Goal: Navigation & Orientation: Find specific page/section

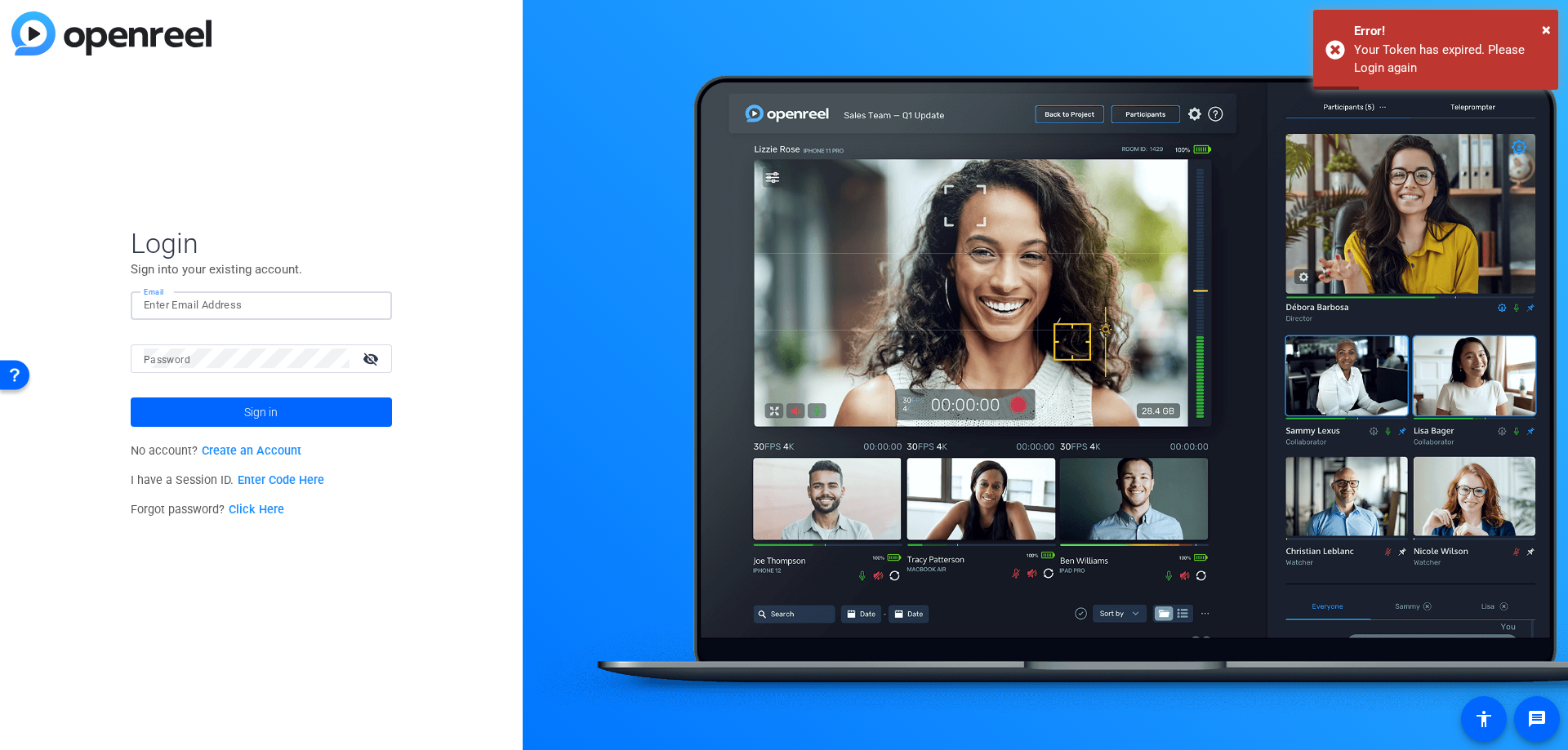
click at [170, 302] on input "Email" at bounding box center [261, 305] width 236 height 19
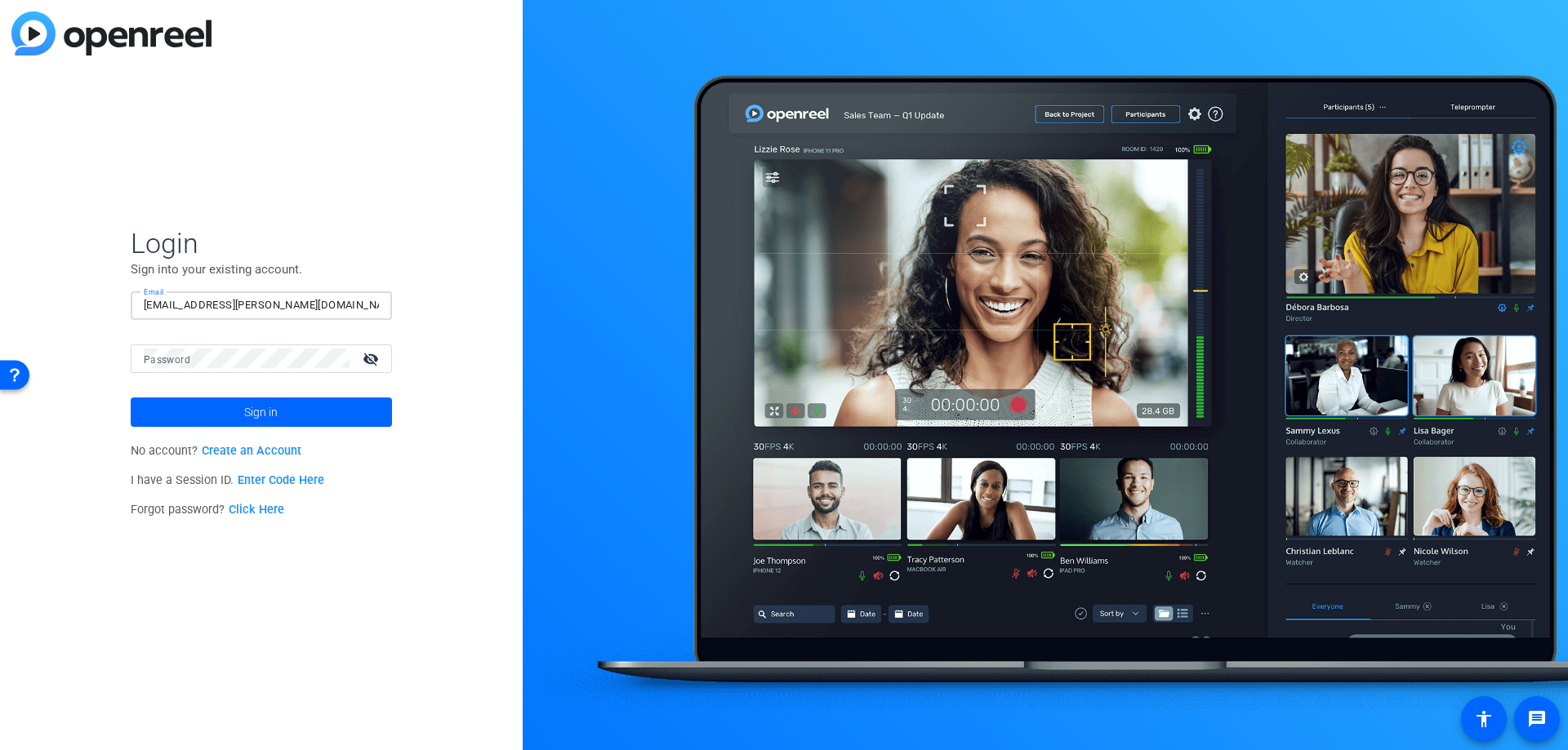
type input "[EMAIL_ADDRESS][PERSON_NAME][DOMAIN_NAME]"
click at [130, 398] on button "Sign in" at bounding box center [261, 412] width 261 height 29
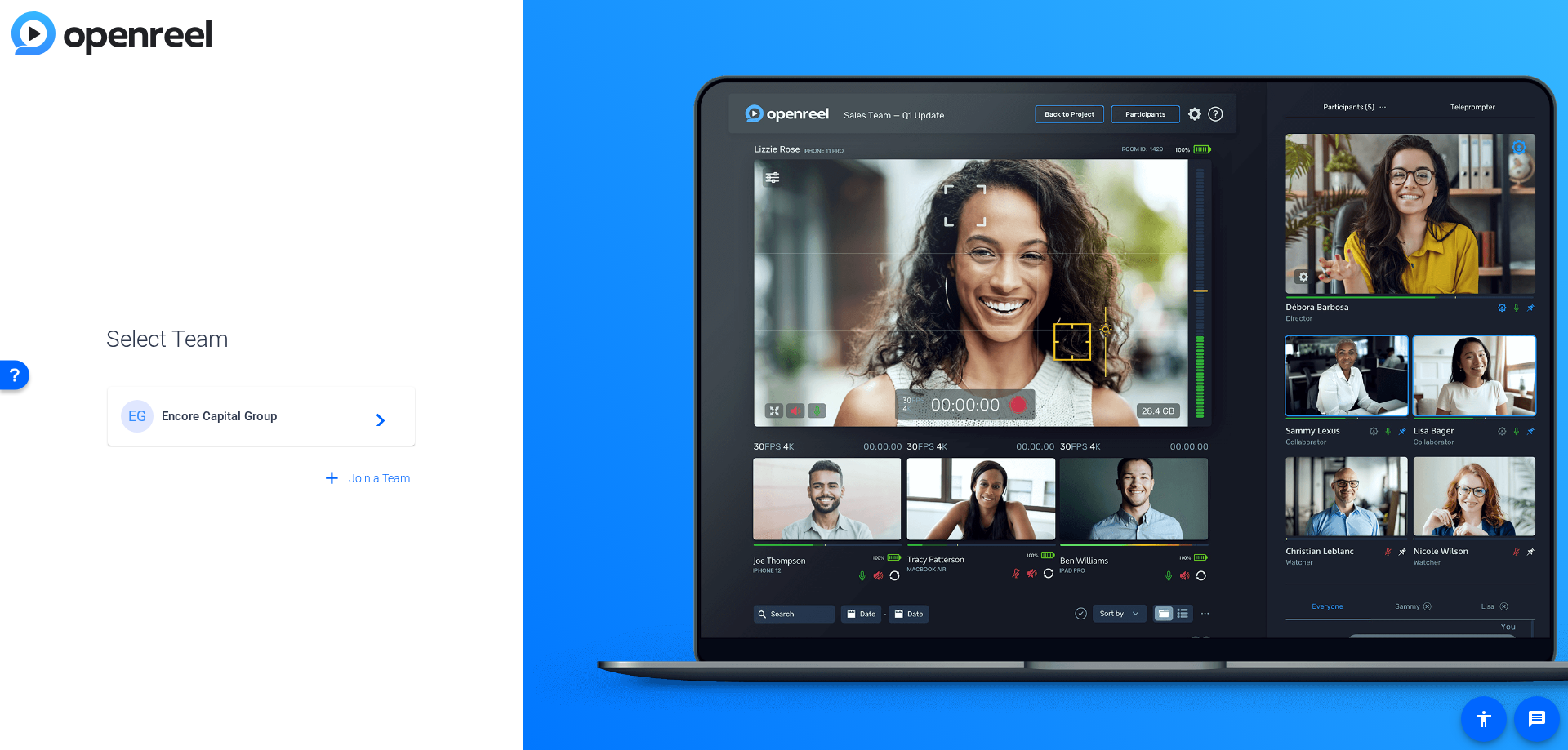
click at [276, 438] on mat-card-content "EG Encore Capital Group navigate_next" at bounding box center [261, 416] width 307 height 58
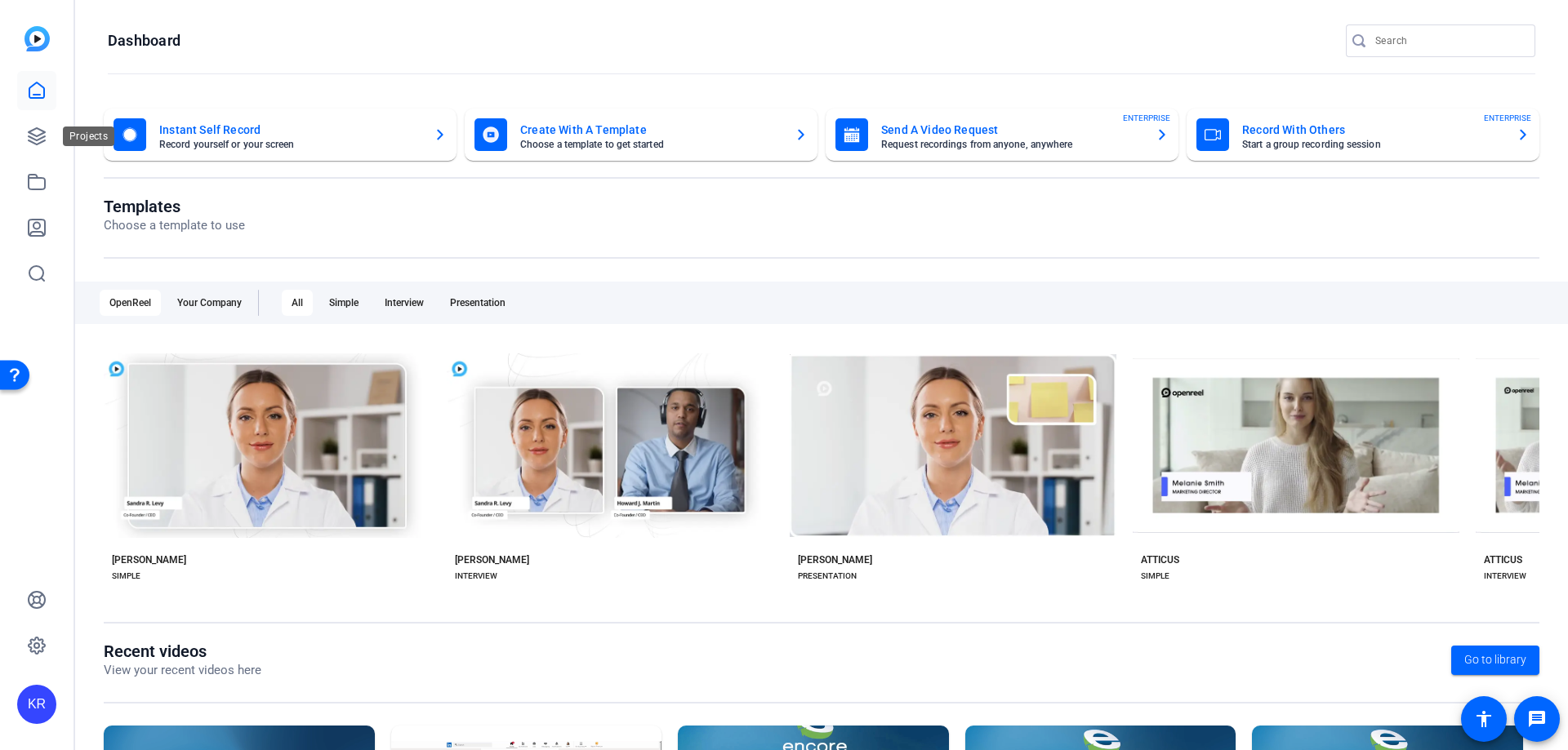
click at [27, 132] on icon at bounding box center [36, 136] width 19 height 19
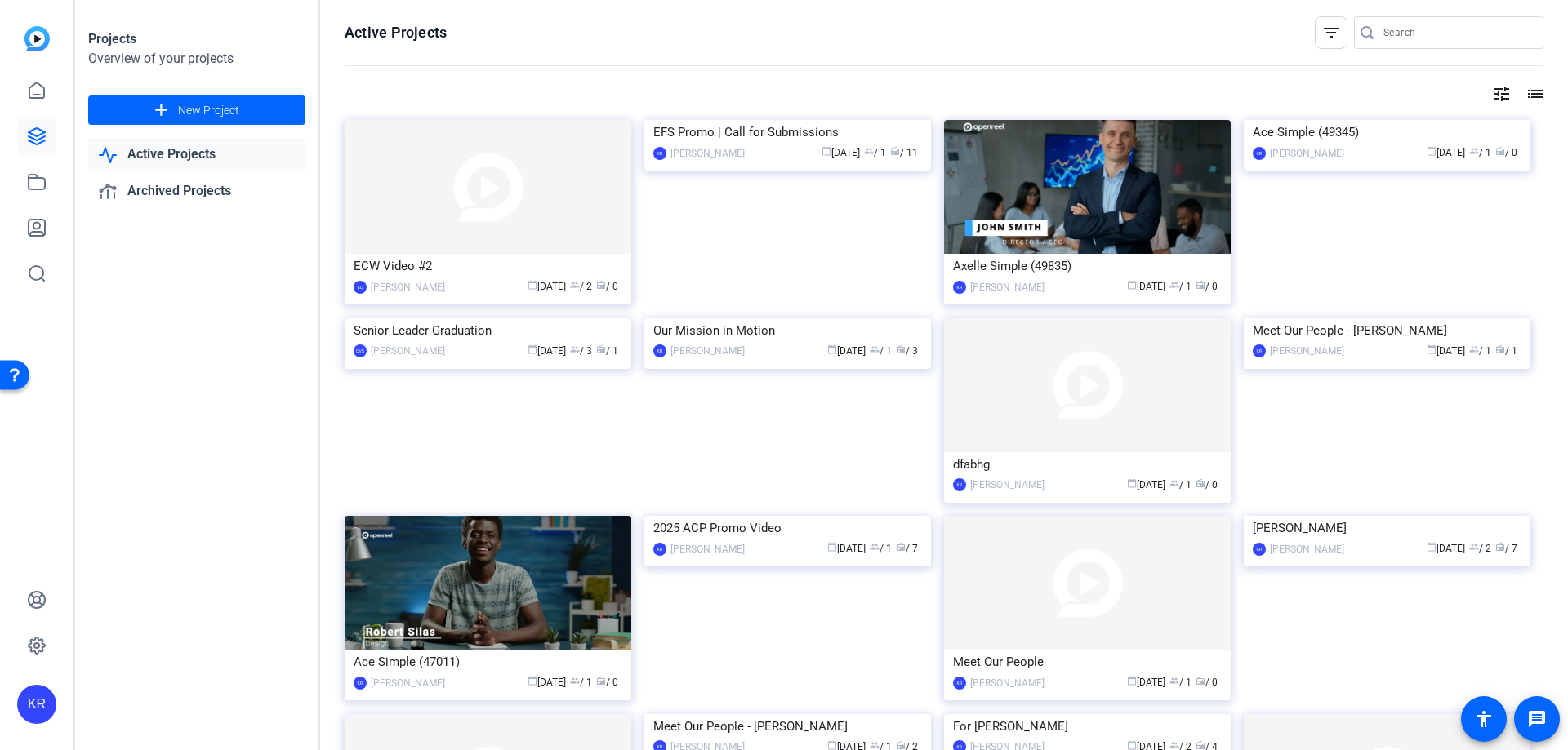
click at [396, 267] on div "ECW Video #2" at bounding box center [488, 266] width 269 height 24
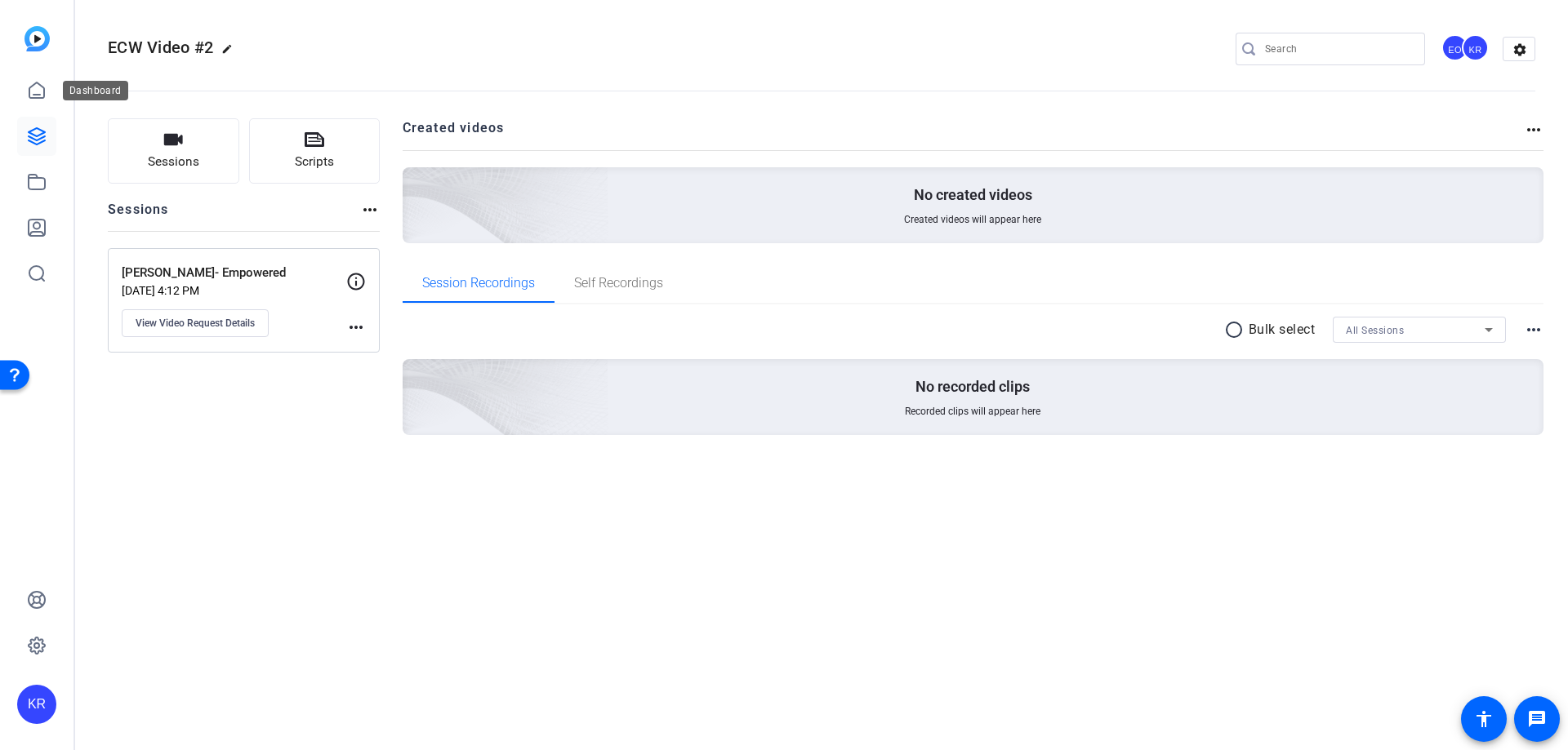
click at [33, 97] on icon at bounding box center [37, 90] width 15 height 16
